Goal: Navigation & Orientation: Understand site structure

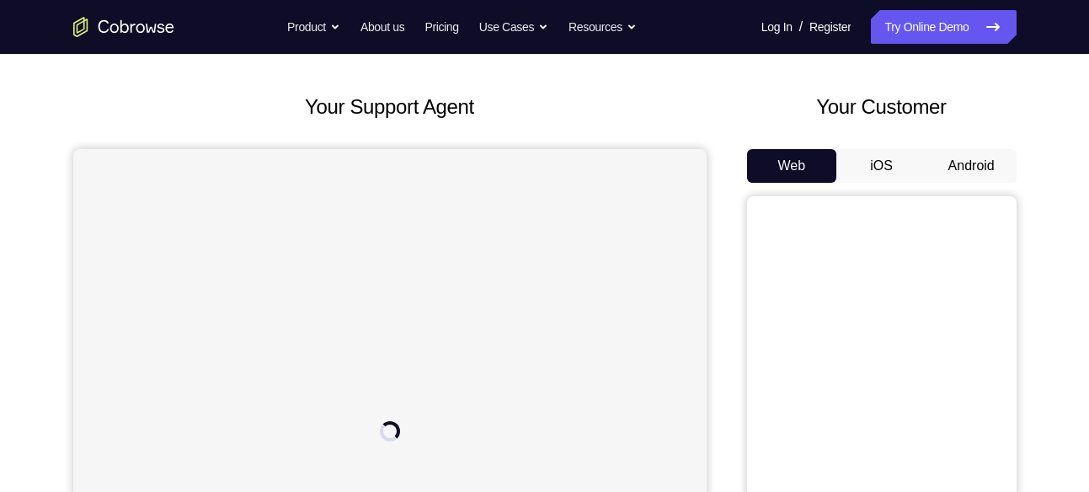
scroll to position [72, 0]
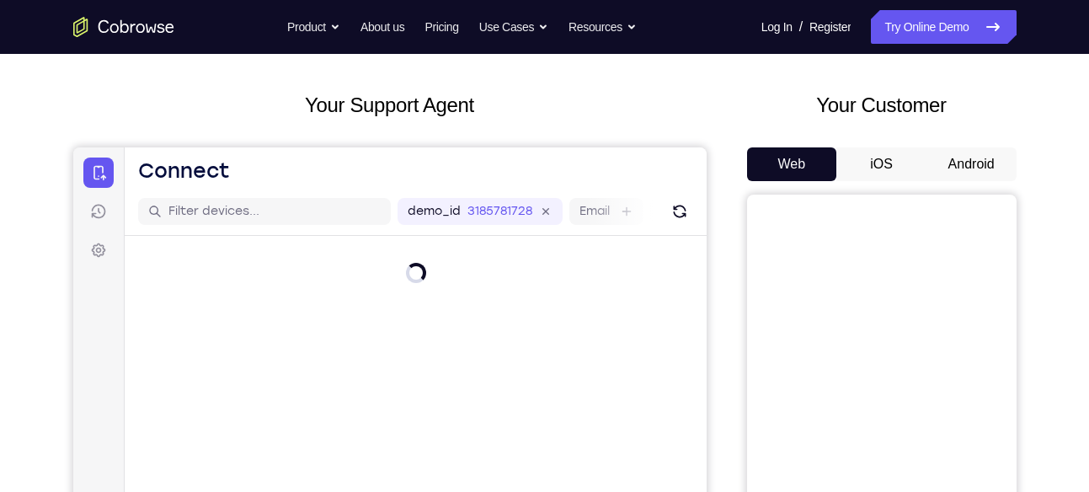
click at [967, 178] on button "Android" at bounding box center [972, 164] width 90 height 34
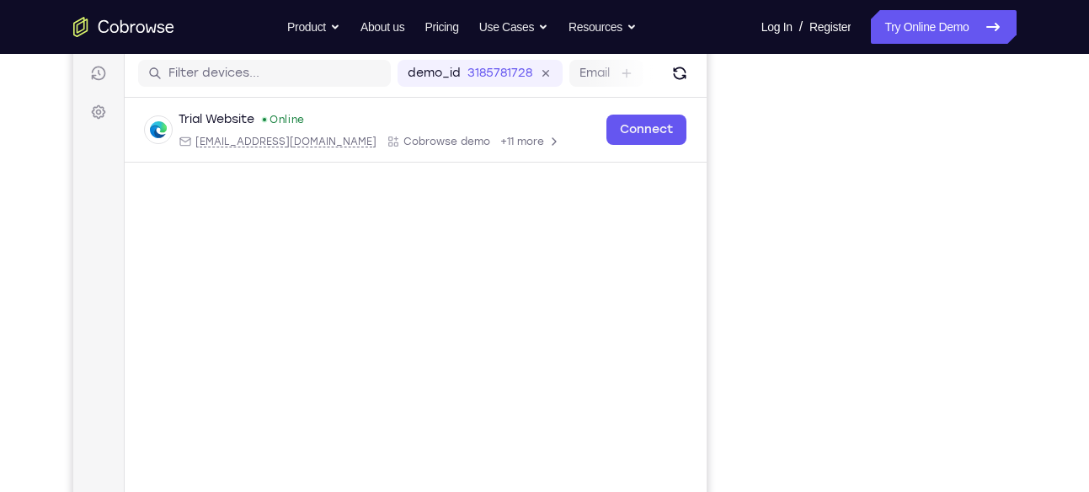
scroll to position [211, 0]
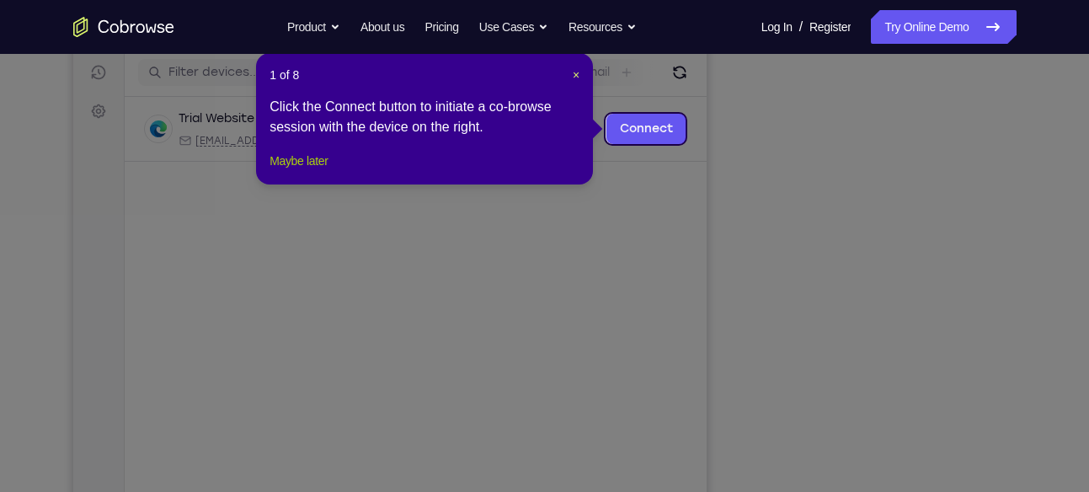
click at [324, 171] on button "Maybe later" at bounding box center [299, 161] width 58 height 20
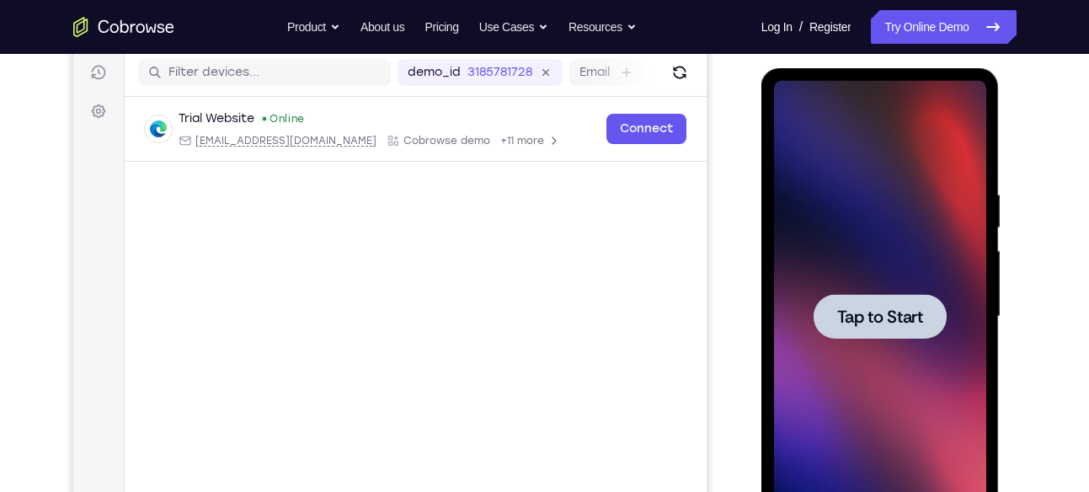
click at [841, 334] on div at bounding box center [880, 316] width 133 height 45
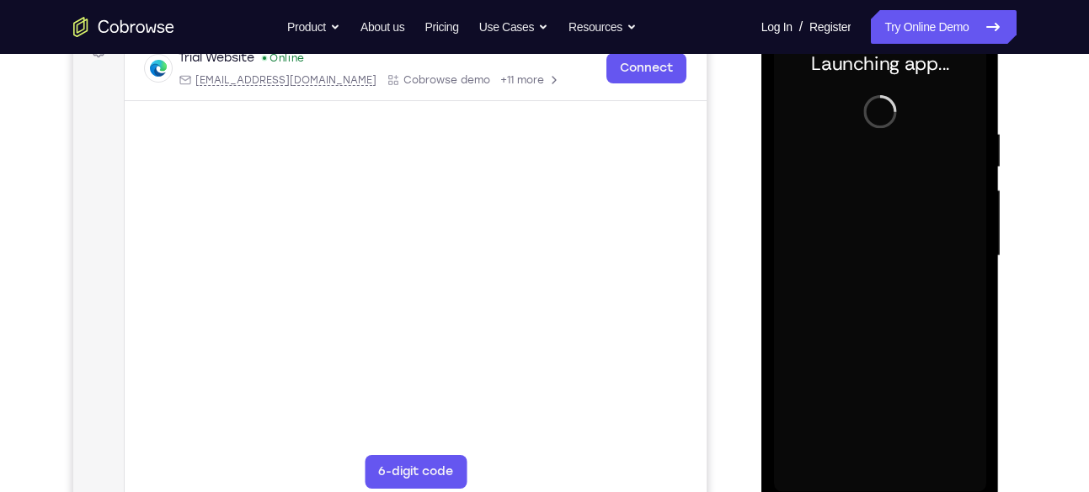
scroll to position [308, 0]
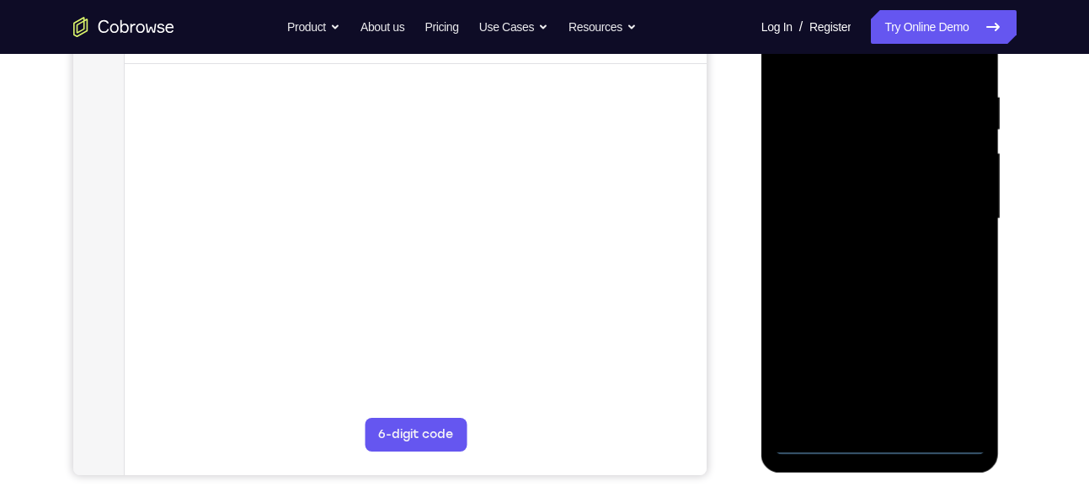
click at [884, 440] on div at bounding box center [880, 219] width 212 height 472
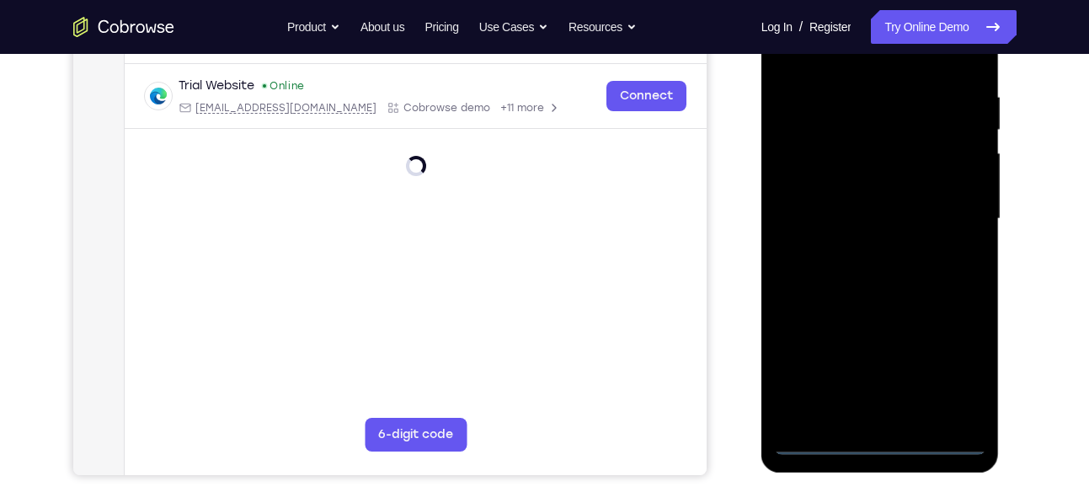
click at [943, 371] on div at bounding box center [880, 219] width 212 height 472
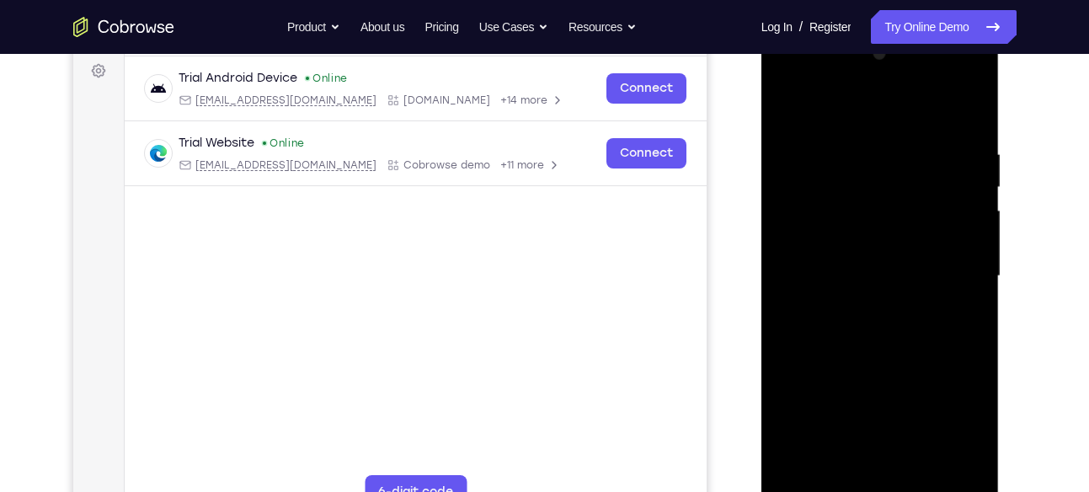
click at [910, 126] on div at bounding box center [880, 276] width 212 height 472
click at [949, 270] on div at bounding box center [880, 276] width 212 height 472
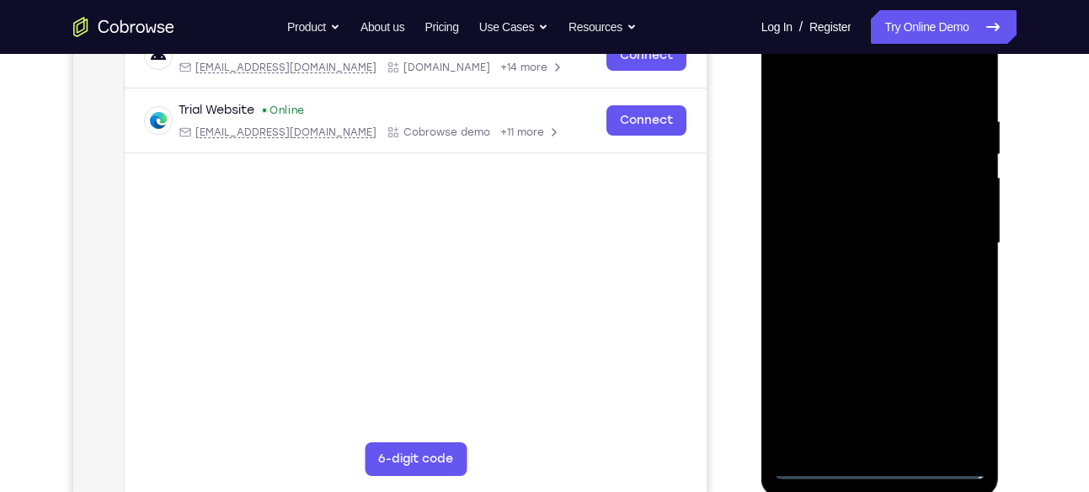
scroll to position [286, 0]
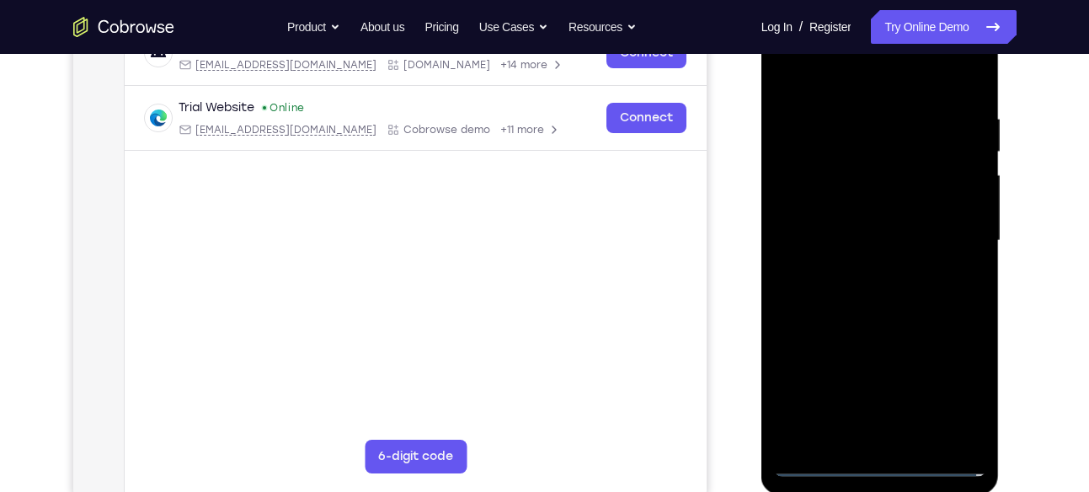
click at [864, 266] on div at bounding box center [880, 241] width 212 height 472
click at [874, 323] on div at bounding box center [880, 241] width 212 height 472
click at [866, 159] on div at bounding box center [880, 241] width 212 height 472
click at [851, 191] on div at bounding box center [880, 241] width 212 height 472
click at [863, 252] on div at bounding box center [880, 241] width 212 height 472
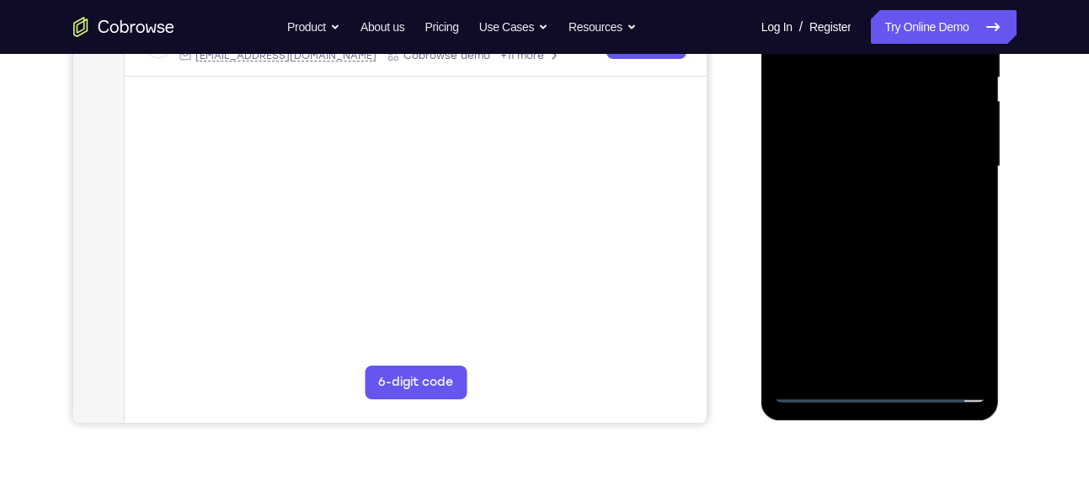
scroll to position [361, 0]
click at [895, 361] on div at bounding box center [880, 166] width 212 height 472
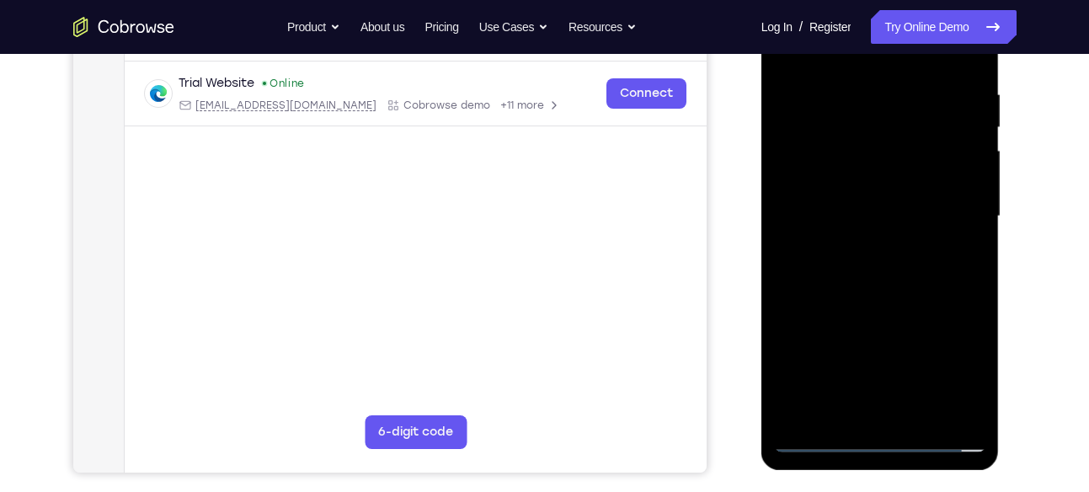
scroll to position [304, 0]
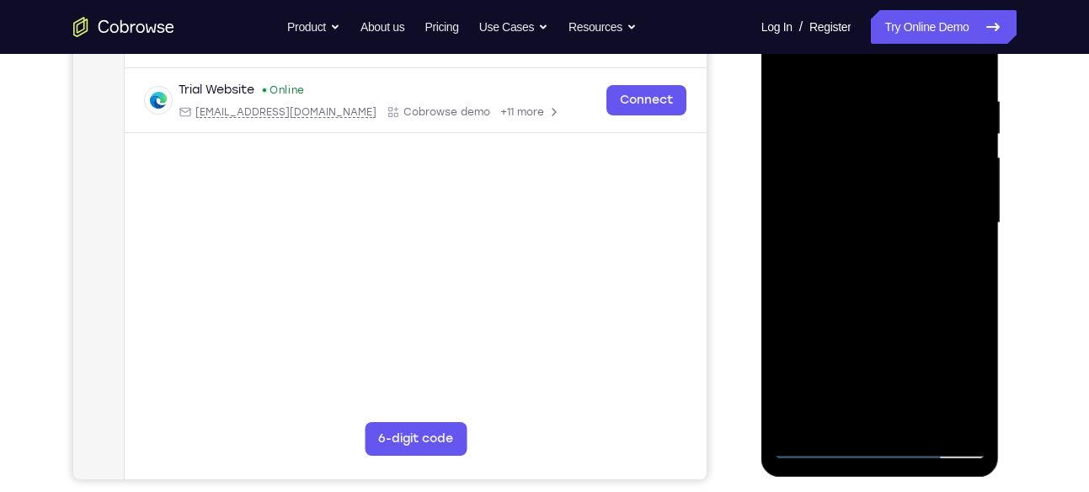
click at [855, 153] on div at bounding box center [880, 223] width 212 height 472
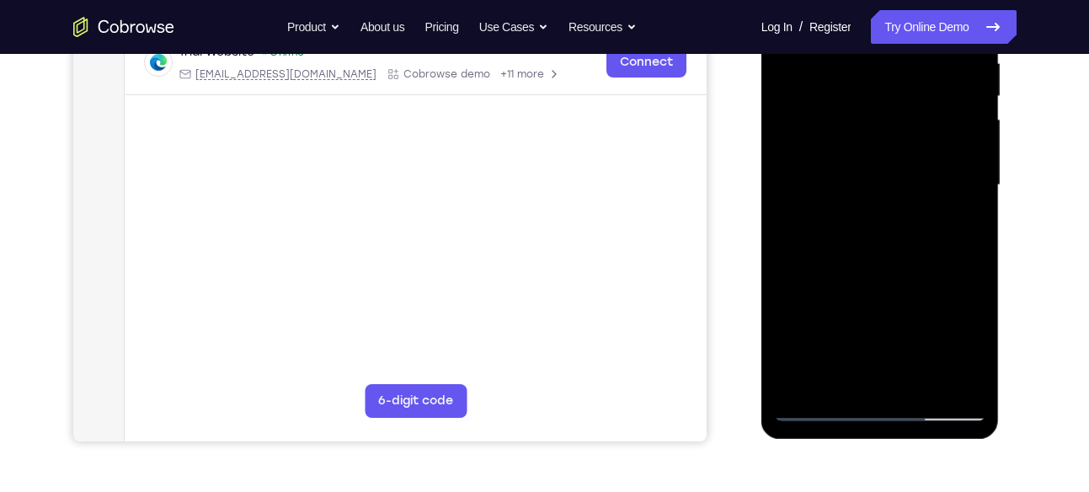
scroll to position [343, 0]
click at [907, 255] on div at bounding box center [880, 185] width 212 height 472
click at [979, 361] on div at bounding box center [880, 185] width 212 height 472
click at [919, 386] on div at bounding box center [880, 185] width 212 height 472
click at [892, 274] on div at bounding box center [880, 185] width 212 height 472
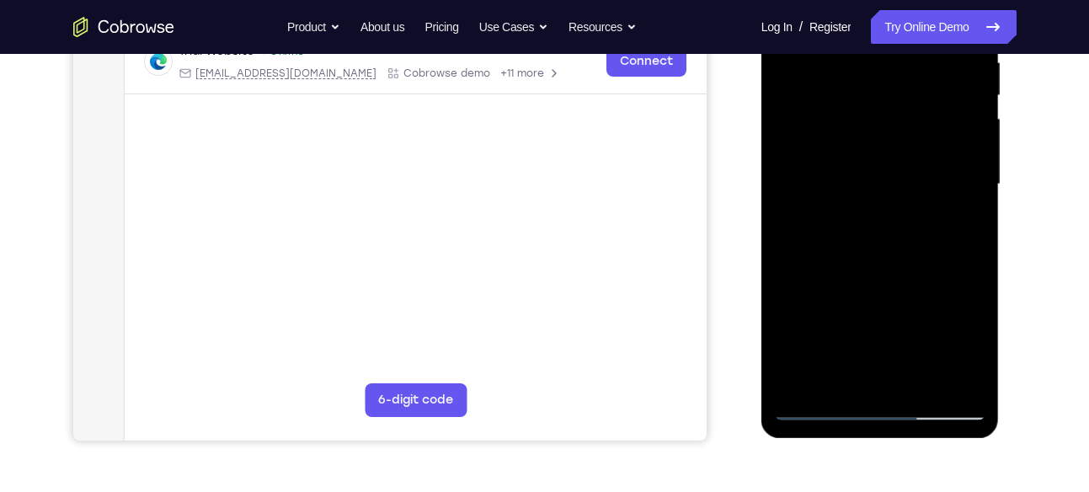
click at [900, 183] on div at bounding box center [880, 185] width 212 height 472
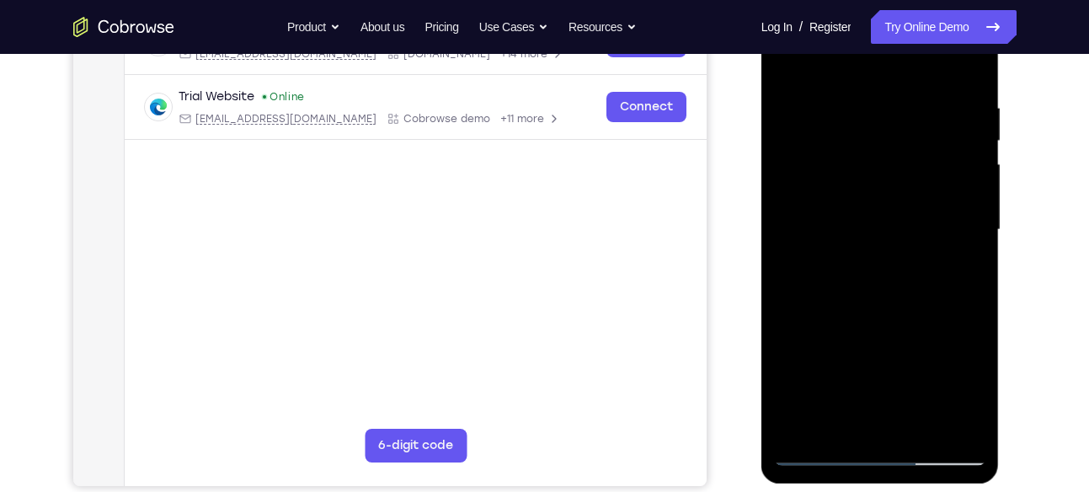
scroll to position [297, 0]
click at [792, 70] on div at bounding box center [880, 231] width 212 height 472
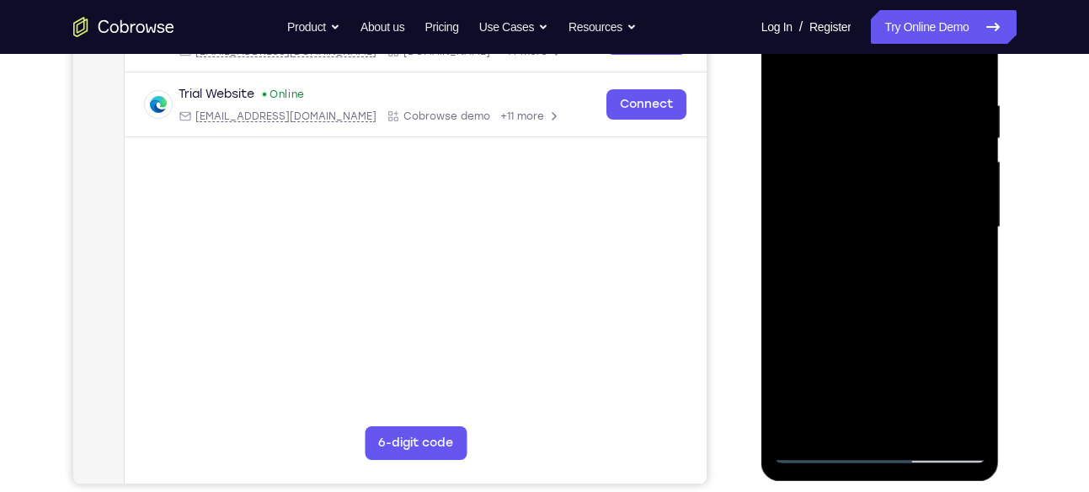
scroll to position [299, 0]
click at [790, 59] on div at bounding box center [880, 228] width 212 height 472
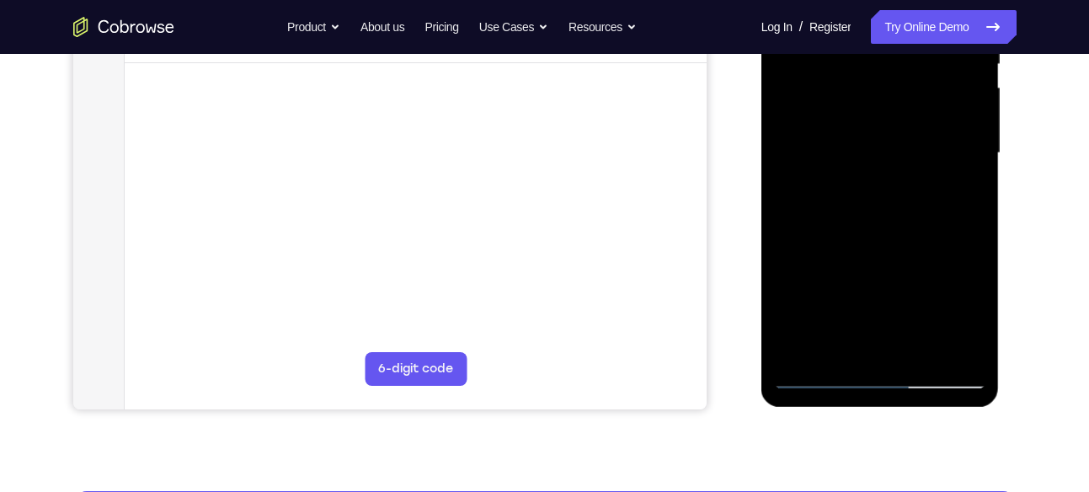
scroll to position [373, 0]
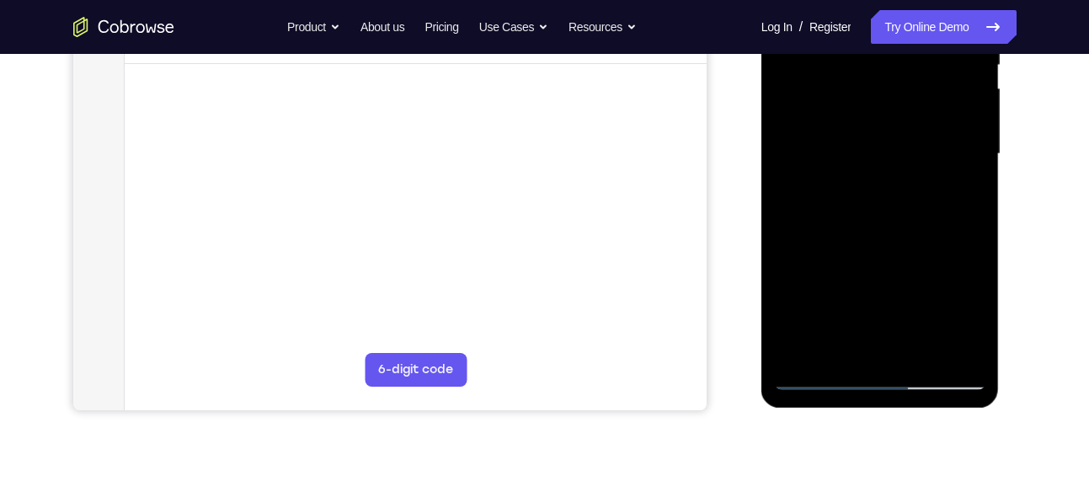
drag, startPoint x: 921, startPoint y: 228, endPoint x: 923, endPoint y: 202, distance: 26.2
click at [923, 202] on div at bounding box center [880, 154] width 212 height 472
drag, startPoint x: 938, startPoint y: 254, endPoint x: 937, endPoint y: 220, distance: 34.6
click at [937, 220] on div at bounding box center [880, 154] width 212 height 472
click at [970, 184] on div at bounding box center [880, 154] width 212 height 472
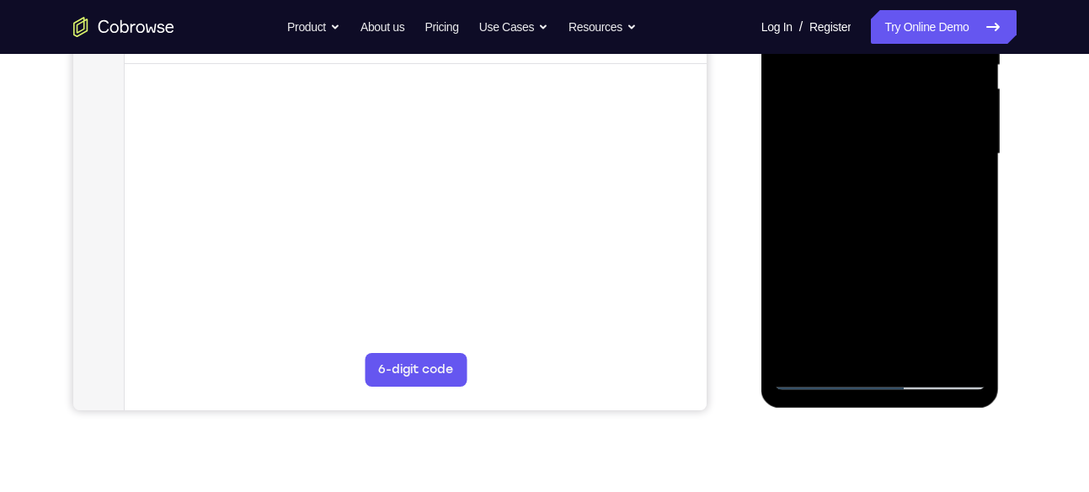
click at [970, 184] on div at bounding box center [880, 154] width 212 height 472
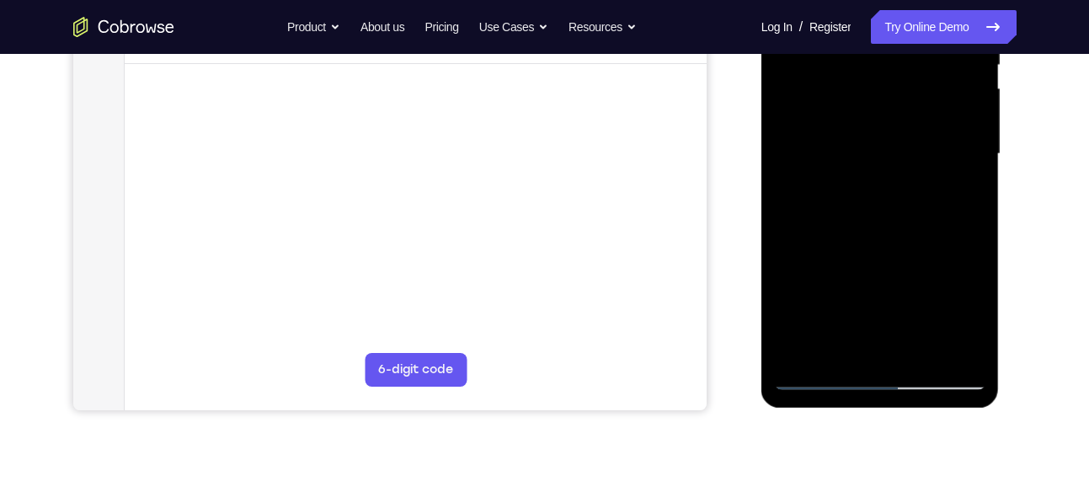
click at [970, 184] on div at bounding box center [880, 154] width 212 height 472
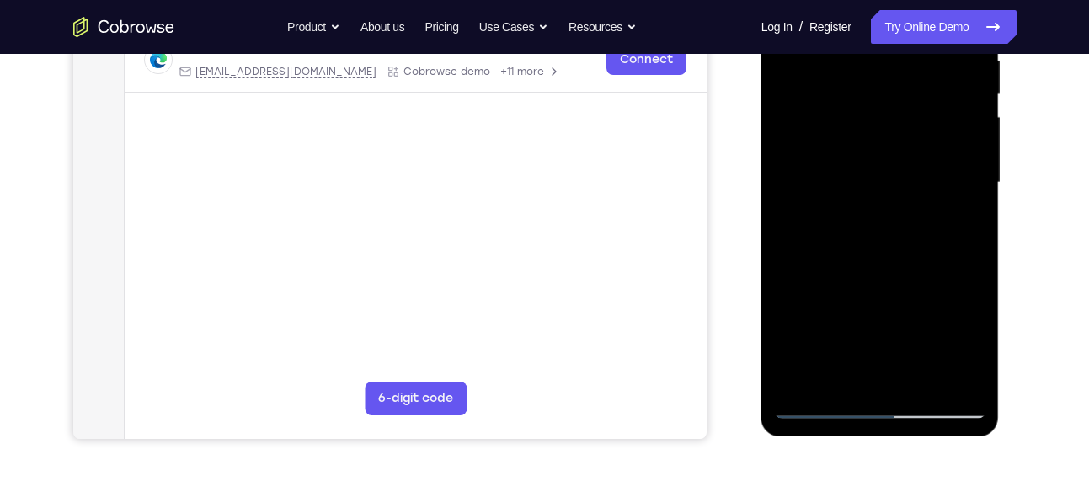
drag, startPoint x: 949, startPoint y: 264, endPoint x: 944, endPoint y: 34, distance: 230.0
click at [944, 34] on div at bounding box center [880, 183] width 212 height 472
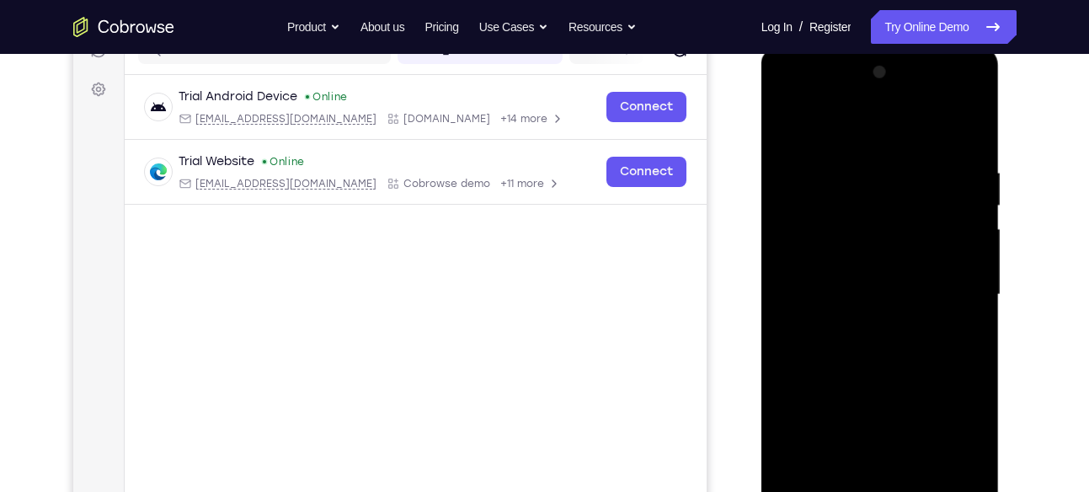
scroll to position [231, 0]
click at [971, 124] on div at bounding box center [880, 297] width 212 height 472
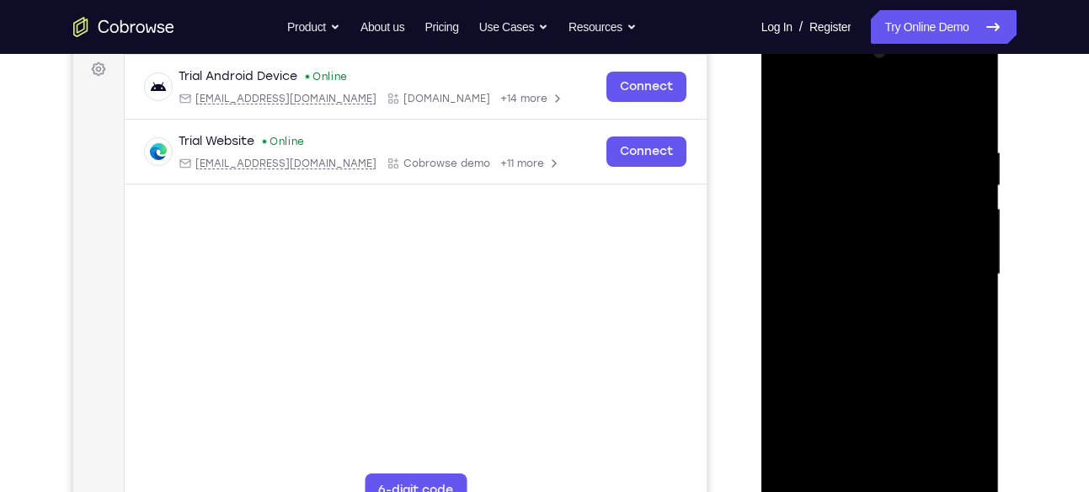
scroll to position [277, 0]
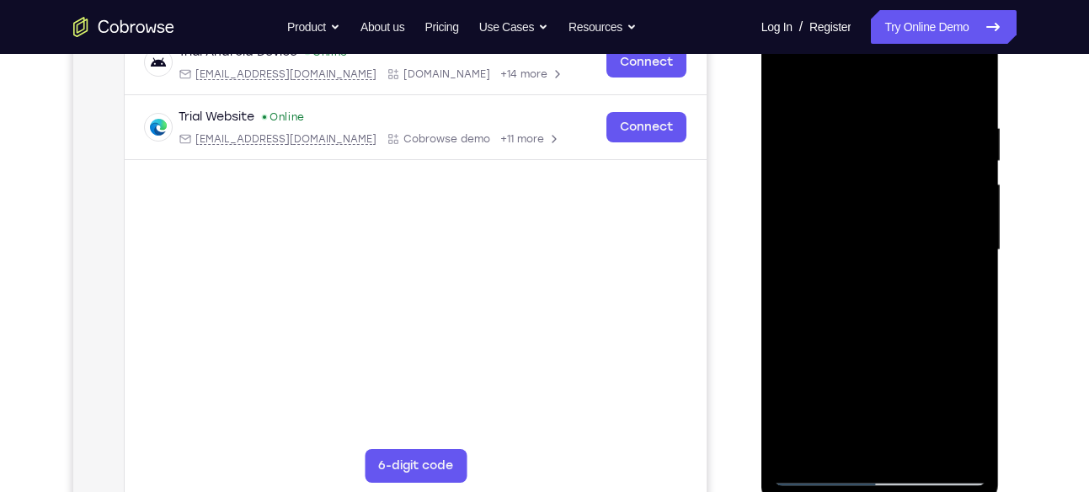
drag, startPoint x: 892, startPoint y: 263, endPoint x: 917, endPoint y: 153, distance: 112.2
click at [917, 153] on div at bounding box center [880, 250] width 212 height 472
drag, startPoint x: 927, startPoint y: 233, endPoint x: 949, endPoint y: 428, distance: 196.6
click at [949, 428] on div at bounding box center [880, 250] width 212 height 472
click at [790, 310] on div at bounding box center [880, 250] width 212 height 472
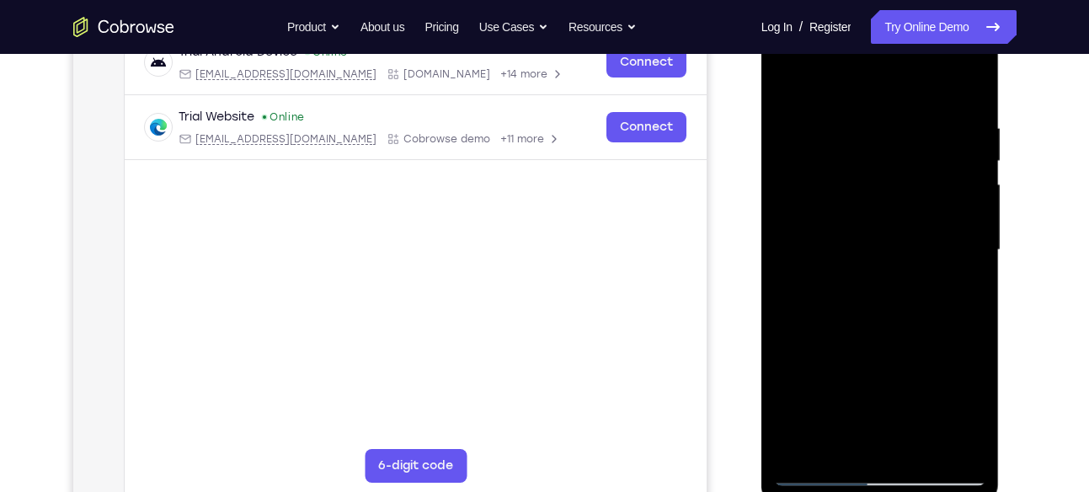
click at [943, 109] on div at bounding box center [880, 250] width 212 height 472
click at [930, 115] on div at bounding box center [880, 250] width 212 height 472
click at [783, 79] on div at bounding box center [880, 250] width 212 height 472
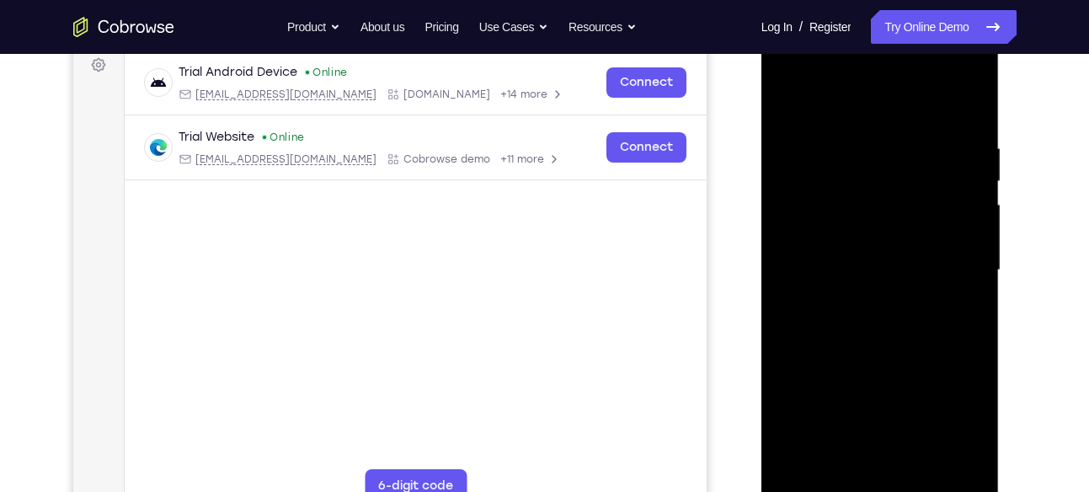
scroll to position [255, 0]
click at [970, 99] on div at bounding box center [880, 272] width 212 height 472
click at [790, 104] on div at bounding box center [880, 272] width 212 height 472
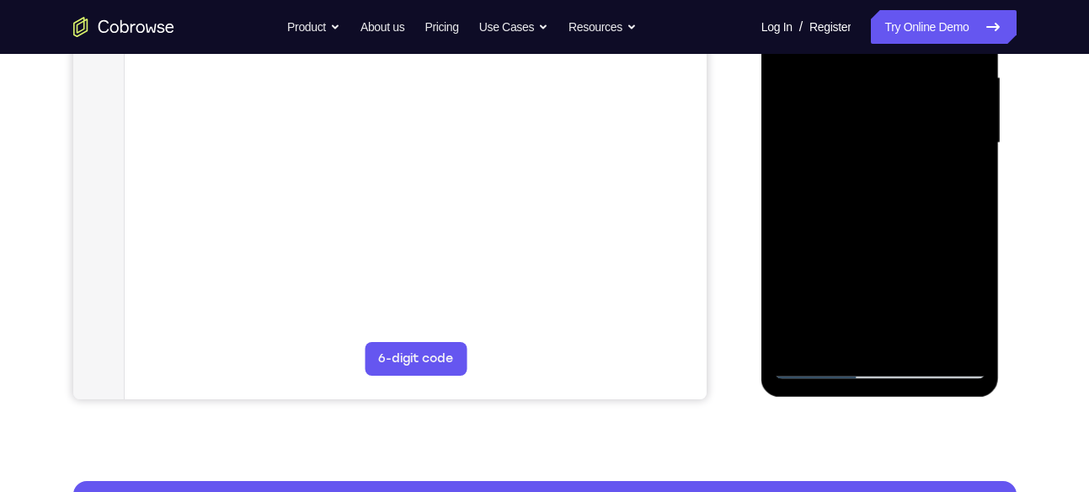
scroll to position [387, 0]
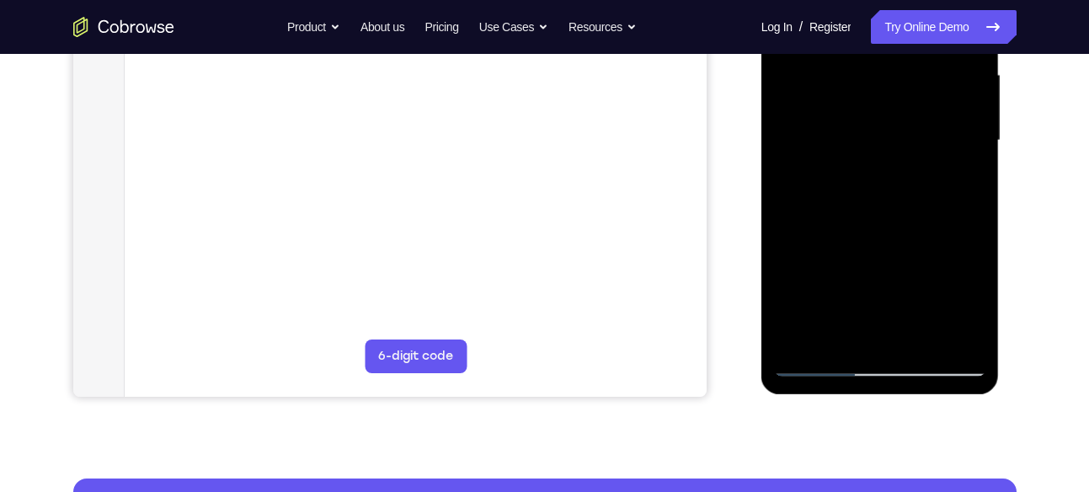
click at [843, 332] on div at bounding box center [880, 141] width 212 height 472
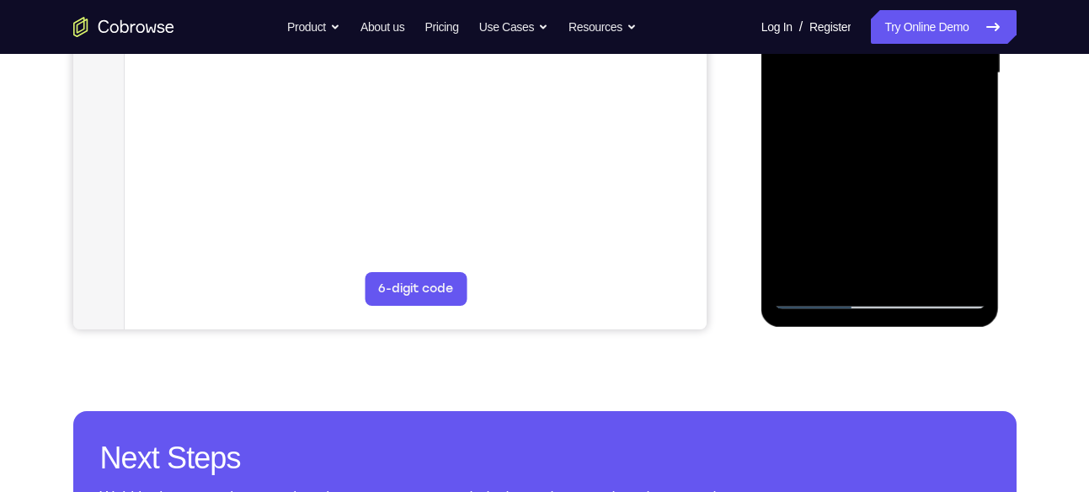
scroll to position [461, 0]
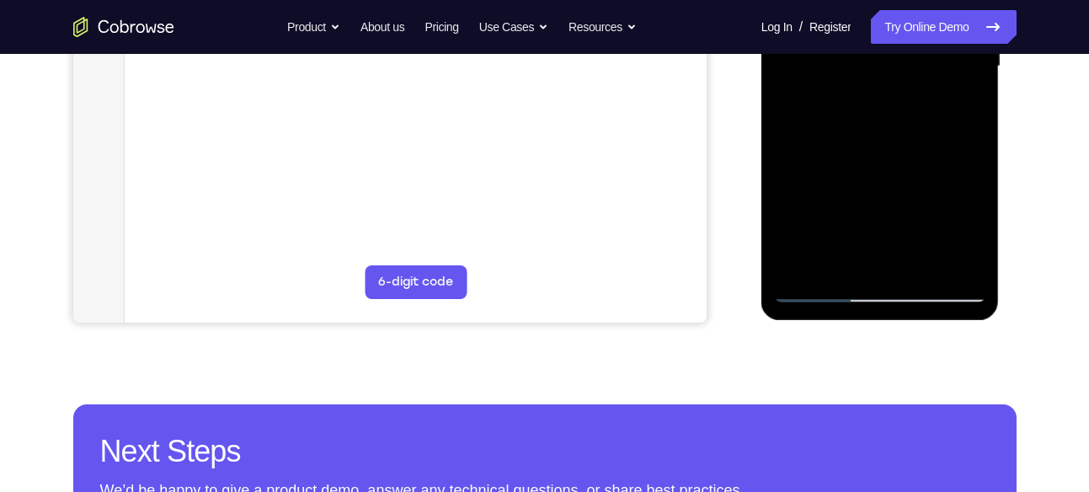
click at [919, 265] on div at bounding box center [880, 67] width 212 height 472
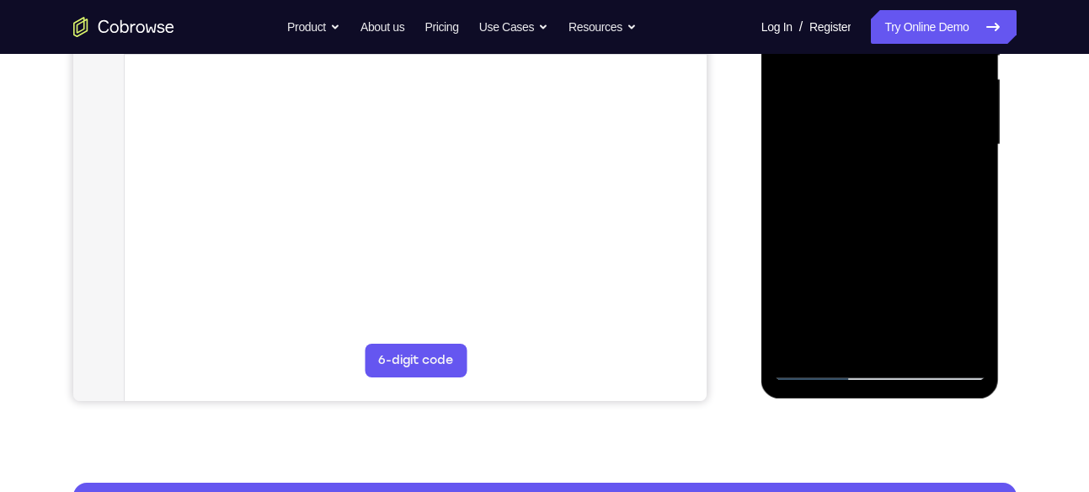
scroll to position [383, 0]
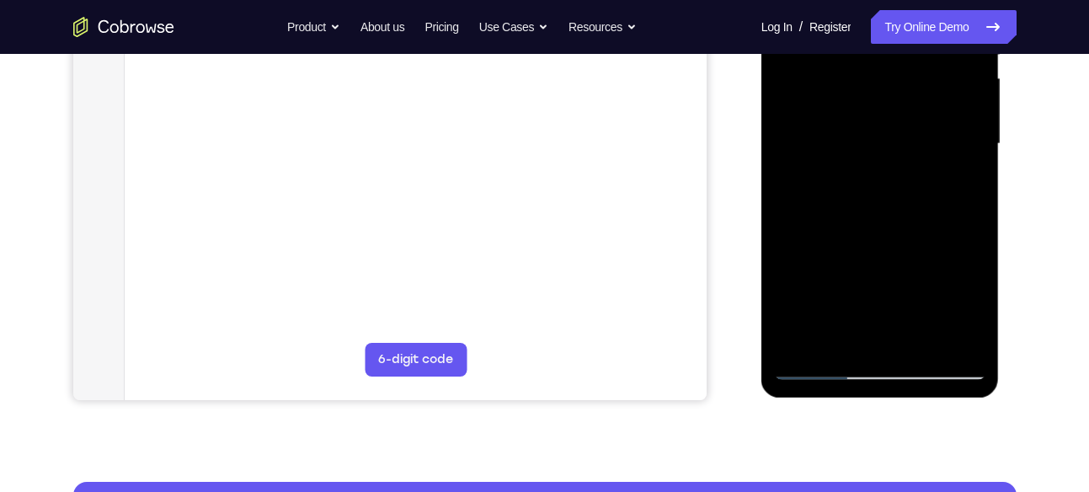
drag, startPoint x: 914, startPoint y: 216, endPoint x: 917, endPoint y: 94, distance: 122.2
click at [917, 94] on div at bounding box center [880, 144] width 212 height 472
drag, startPoint x: 914, startPoint y: 238, endPoint x: 927, endPoint y: 100, distance: 138.0
click at [927, 100] on div at bounding box center [880, 144] width 212 height 472
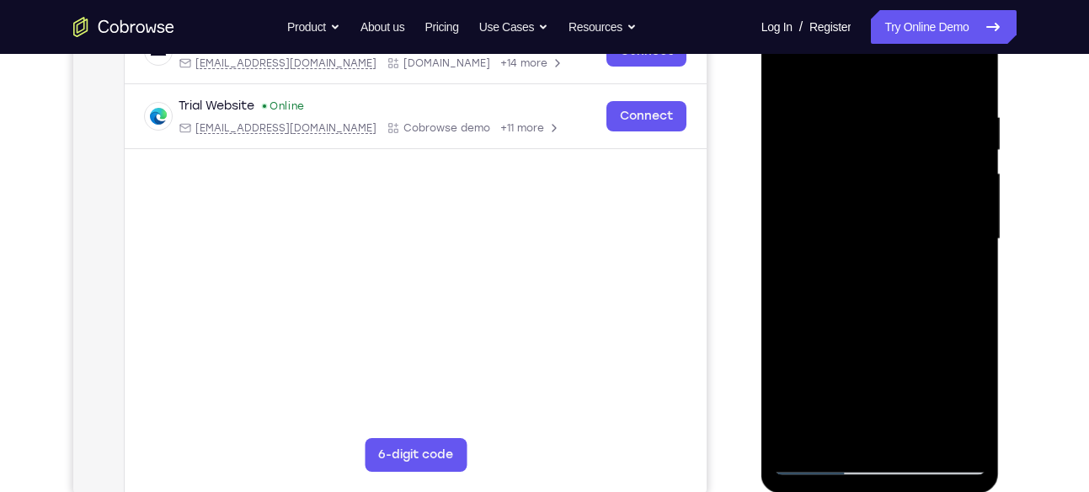
scroll to position [287, 0]
click at [794, 70] on div at bounding box center [880, 240] width 212 height 472
click at [783, 60] on div at bounding box center [880, 240] width 212 height 472
click at [791, 72] on div at bounding box center [880, 240] width 212 height 472
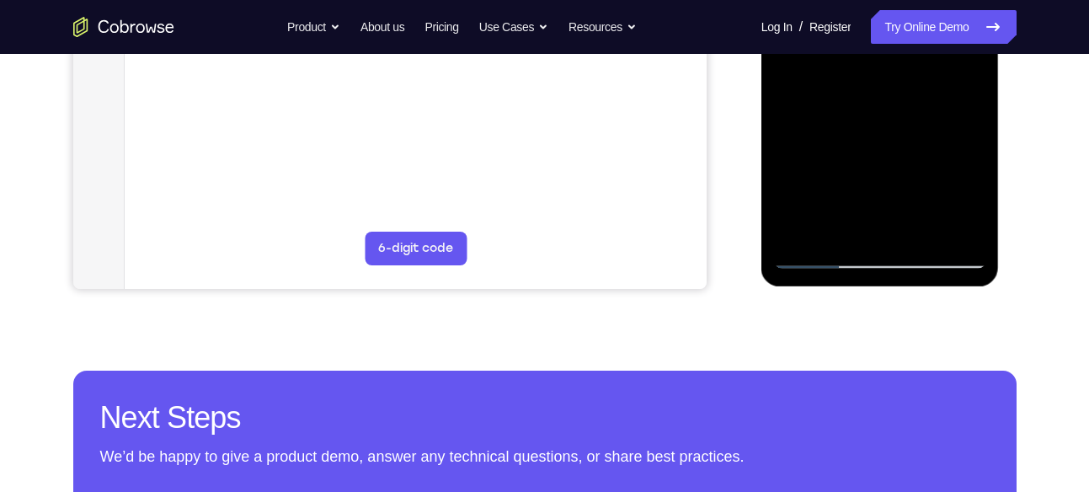
scroll to position [495, 0]
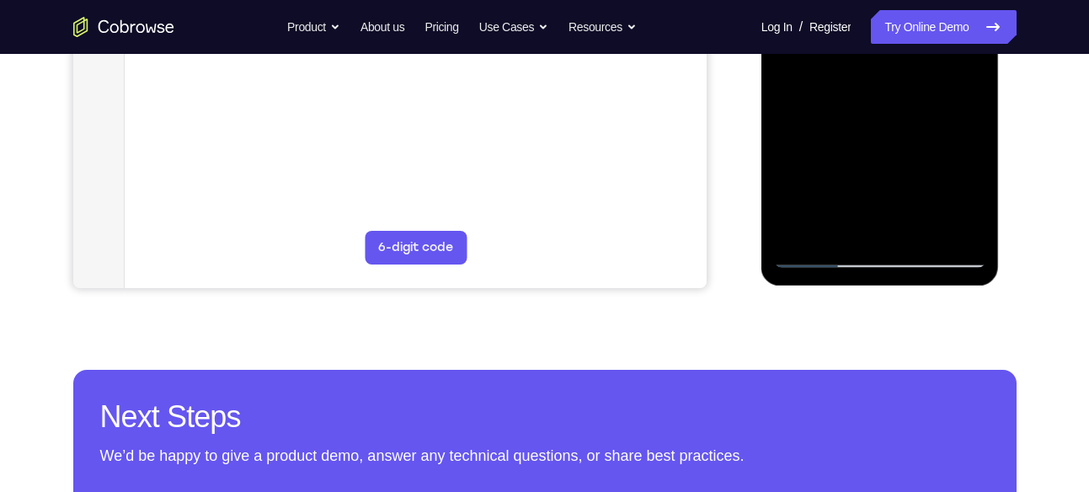
click at [926, 233] on div at bounding box center [880, 32] width 212 height 472
click at [937, 233] on div at bounding box center [880, 32] width 212 height 472
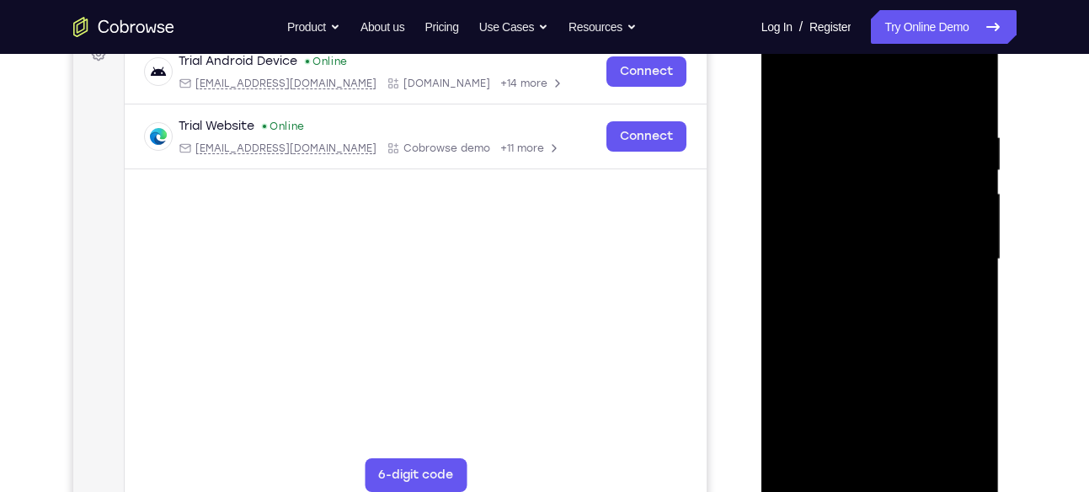
scroll to position [267, 0]
click at [788, 92] on div at bounding box center [880, 260] width 212 height 472
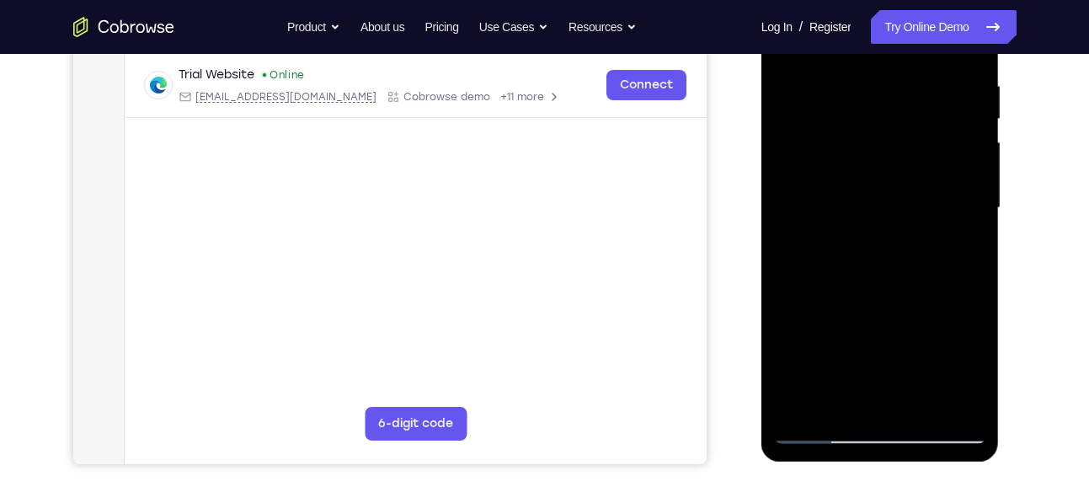
scroll to position [407, 0]
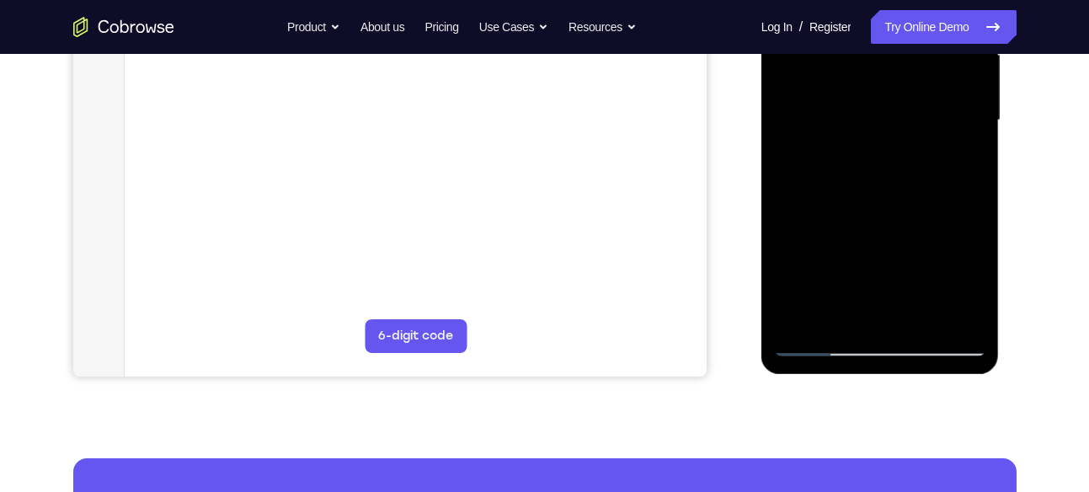
click at [955, 313] on div at bounding box center [880, 121] width 212 height 472
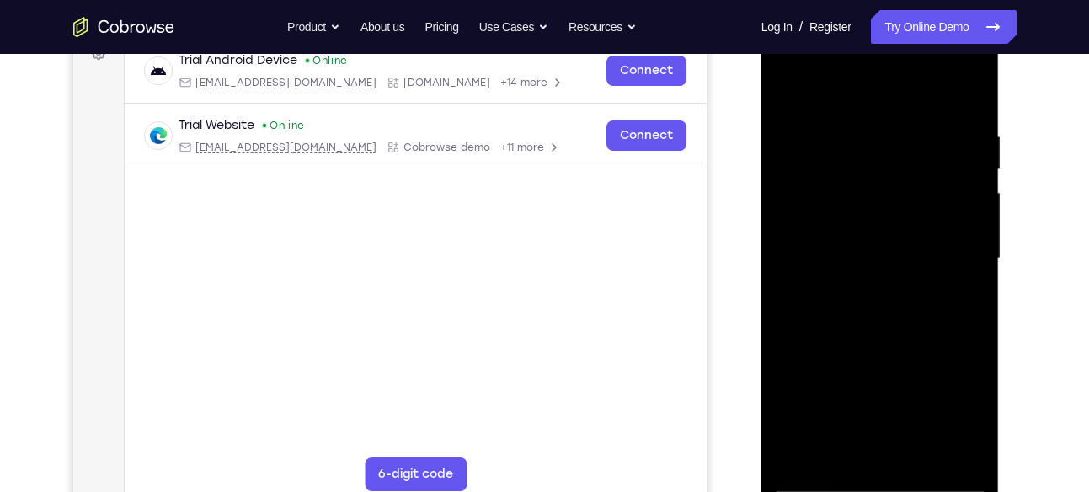
scroll to position [270, 0]
click at [885, 253] on div at bounding box center [880, 258] width 212 height 472
click at [855, 115] on div at bounding box center [880, 258] width 212 height 472
drag, startPoint x: 854, startPoint y: 207, endPoint x: 895, endPoint y: 62, distance: 150.4
click at [895, 62] on div at bounding box center [880, 258] width 212 height 472
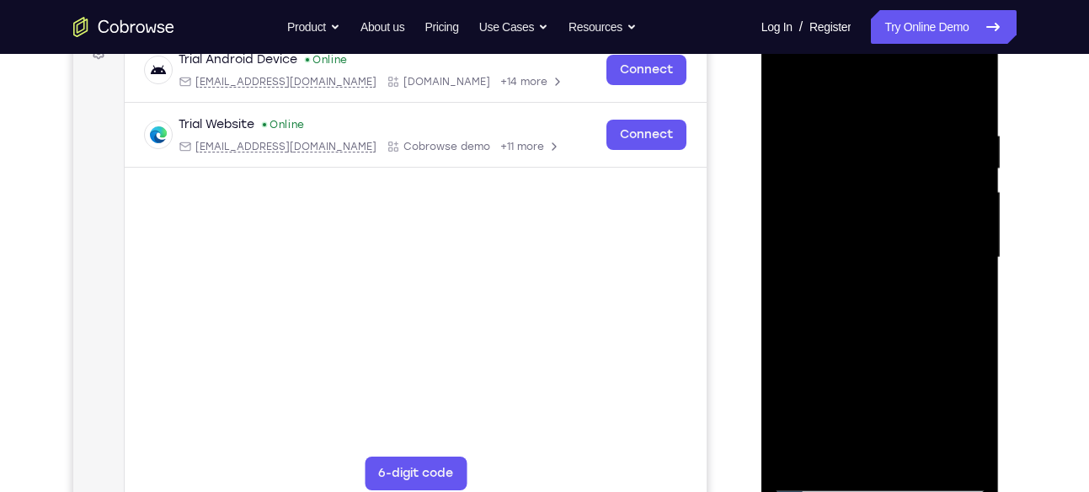
drag, startPoint x: 874, startPoint y: 227, endPoint x: 884, endPoint y: 119, distance: 108.3
click at [884, 119] on div at bounding box center [880, 258] width 212 height 472
drag, startPoint x: 841, startPoint y: 159, endPoint x: 831, endPoint y: 391, distance: 231.9
click at [831, 391] on div at bounding box center [880, 258] width 212 height 472
drag, startPoint x: 854, startPoint y: 239, endPoint x: 869, endPoint y: 78, distance: 161.6
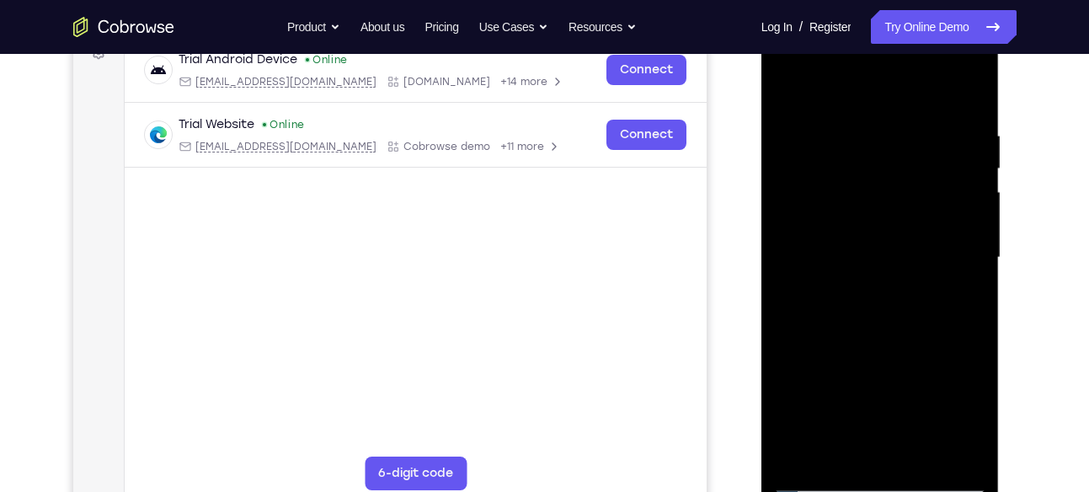
click at [869, 78] on div at bounding box center [880, 258] width 212 height 472
drag, startPoint x: 869, startPoint y: 218, endPoint x: 878, endPoint y: 117, distance: 101.5
click at [878, 117] on div at bounding box center [880, 258] width 212 height 472
drag, startPoint x: 878, startPoint y: 244, endPoint x: 899, endPoint y: 91, distance: 154.8
click at [899, 91] on div at bounding box center [880, 258] width 212 height 472
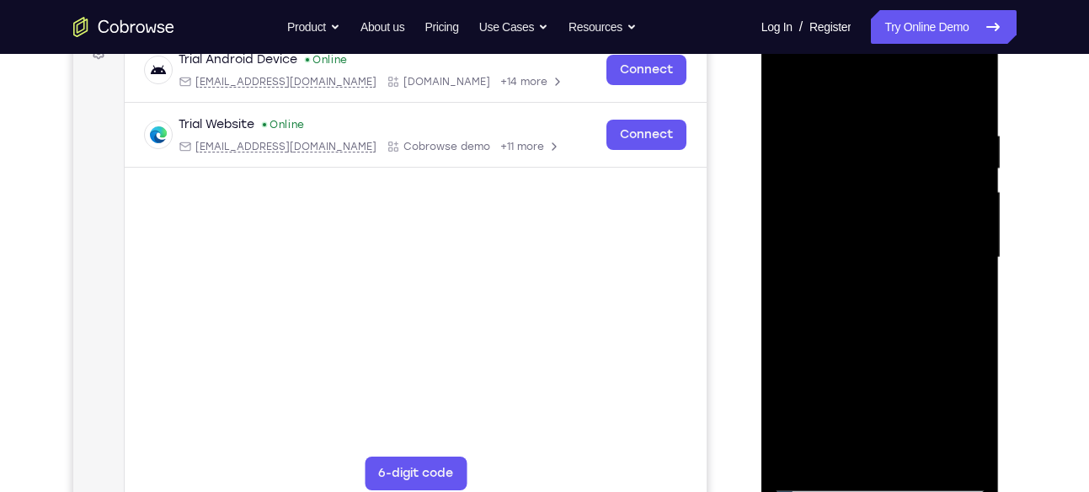
drag, startPoint x: 871, startPoint y: 214, endPoint x: 880, endPoint y: 95, distance: 119.1
click at [880, 95] on div at bounding box center [880, 258] width 212 height 472
drag, startPoint x: 878, startPoint y: 196, endPoint x: 888, endPoint y: 103, distance: 94.1
click at [888, 103] on div at bounding box center [880, 258] width 212 height 472
drag, startPoint x: 869, startPoint y: 233, endPoint x: 868, endPoint y: 134, distance: 99.4
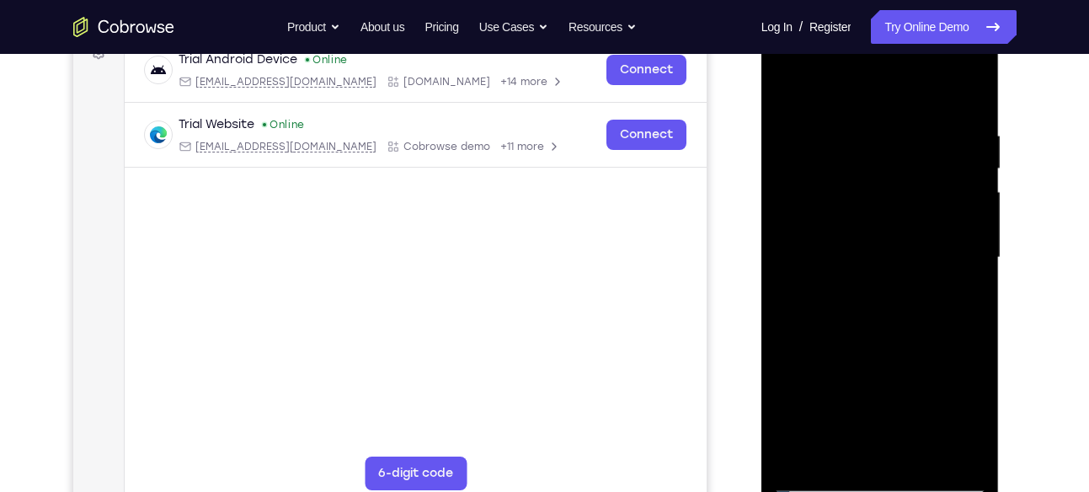
click at [868, 134] on div at bounding box center [880, 258] width 212 height 472
click at [794, 88] on div at bounding box center [880, 258] width 212 height 472
click at [789, 85] on div at bounding box center [880, 258] width 212 height 472
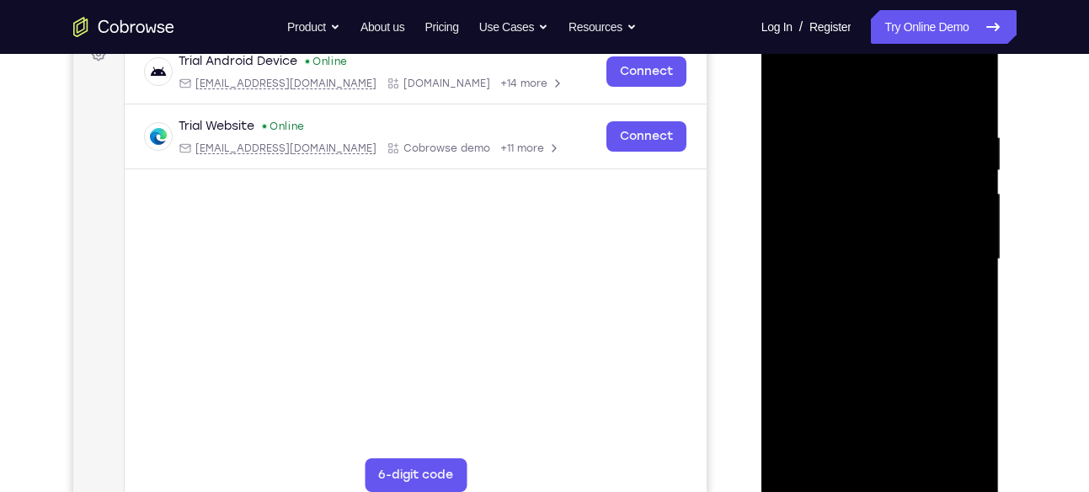
scroll to position [267, 0]
click at [788, 88] on div at bounding box center [880, 260] width 212 height 472
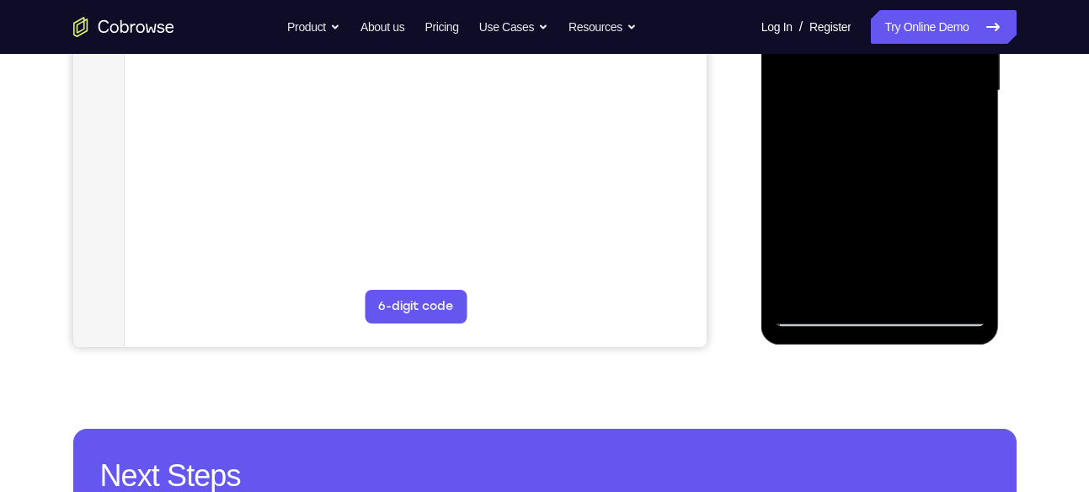
scroll to position [473, 0]
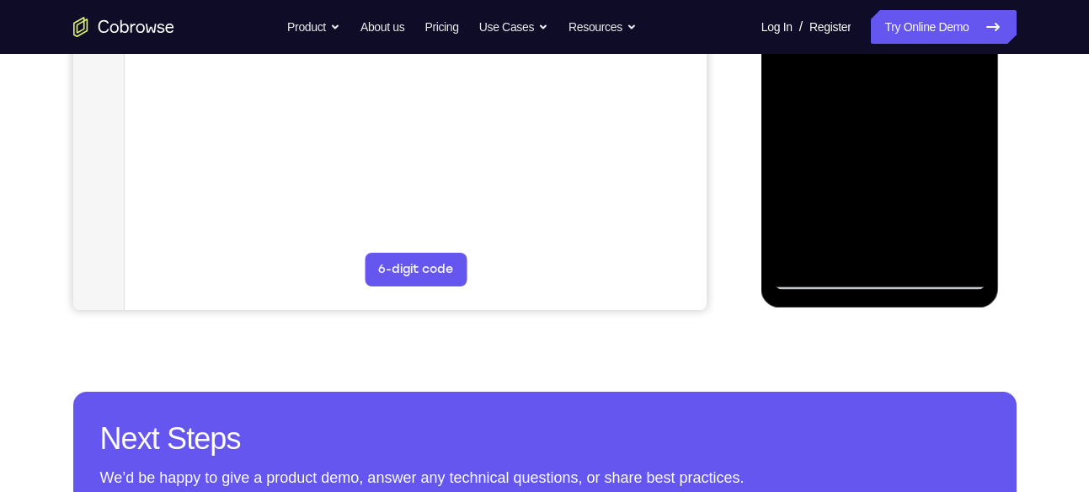
click at [863, 252] on div at bounding box center [880, 54] width 212 height 472
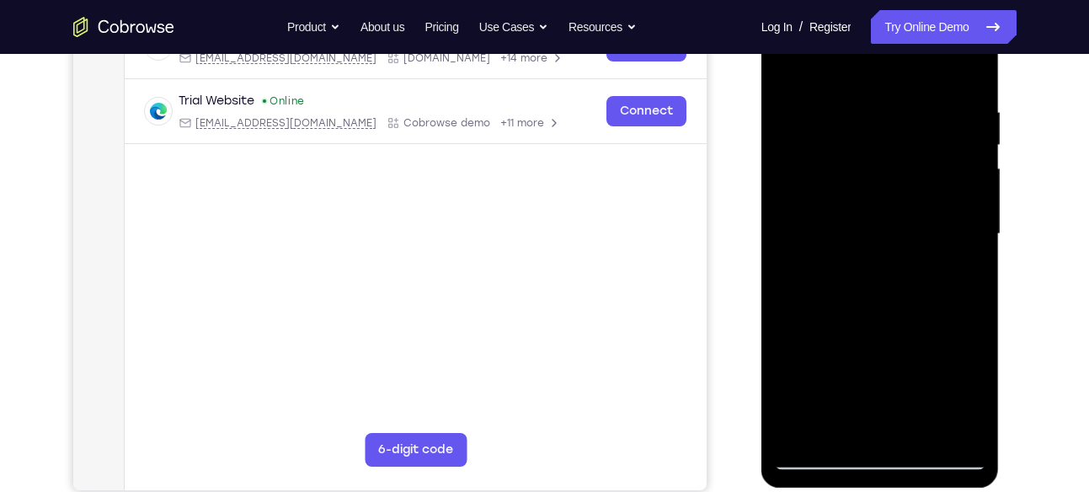
scroll to position [290, 0]
